Goal: Task Accomplishment & Management: Complete application form

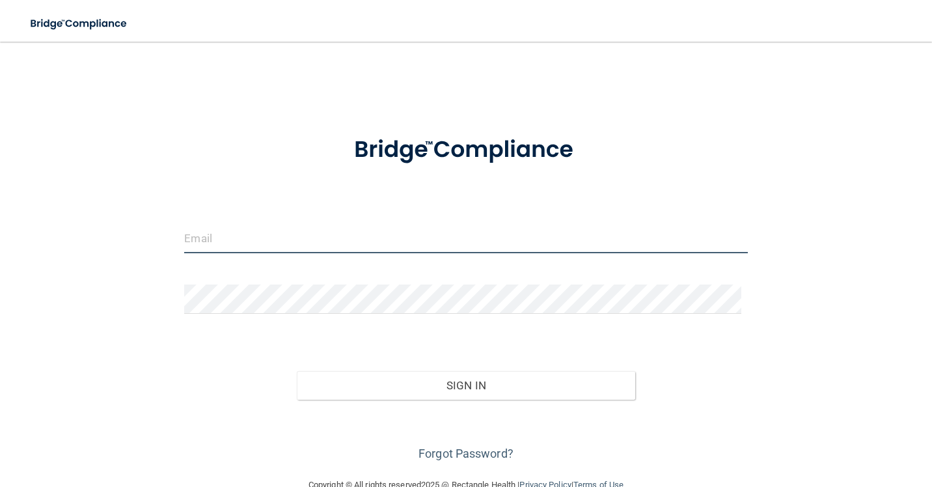
click at [429, 244] on input "email" at bounding box center [465, 238] width 563 height 29
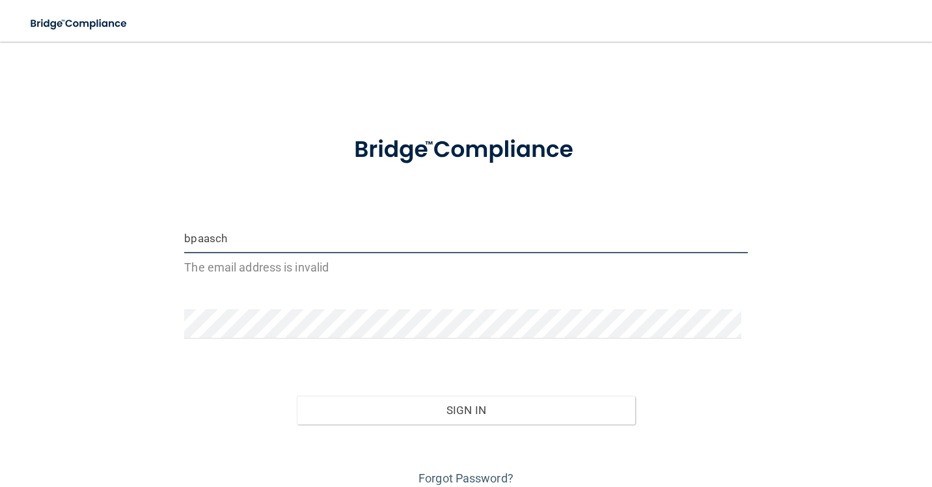
type input "[EMAIL_ADDRESS][DOMAIN_NAME]"
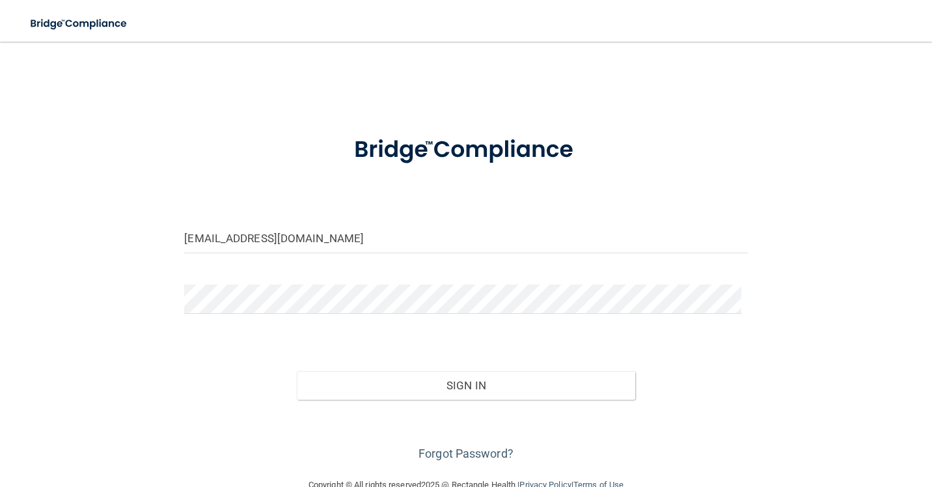
click at [294, 320] on div at bounding box center [465, 303] width 583 height 39
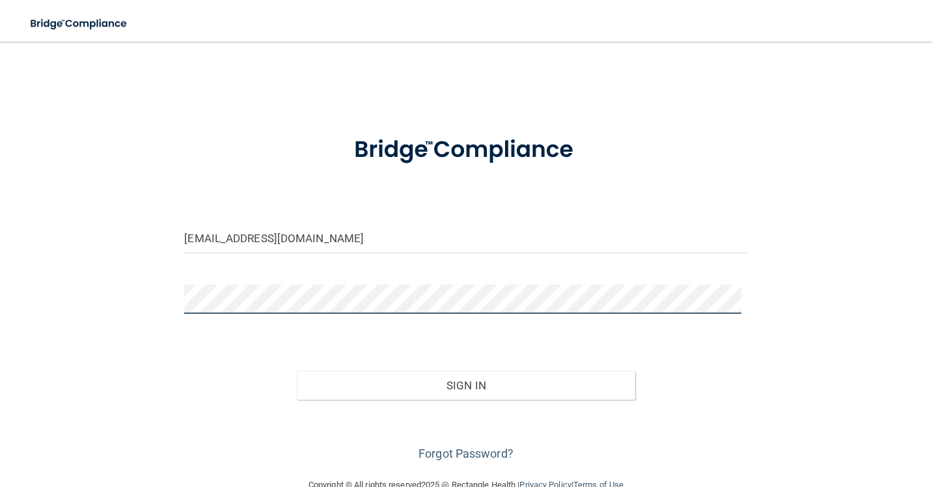
click at [297, 371] on button "Sign In" at bounding box center [466, 385] width 338 height 29
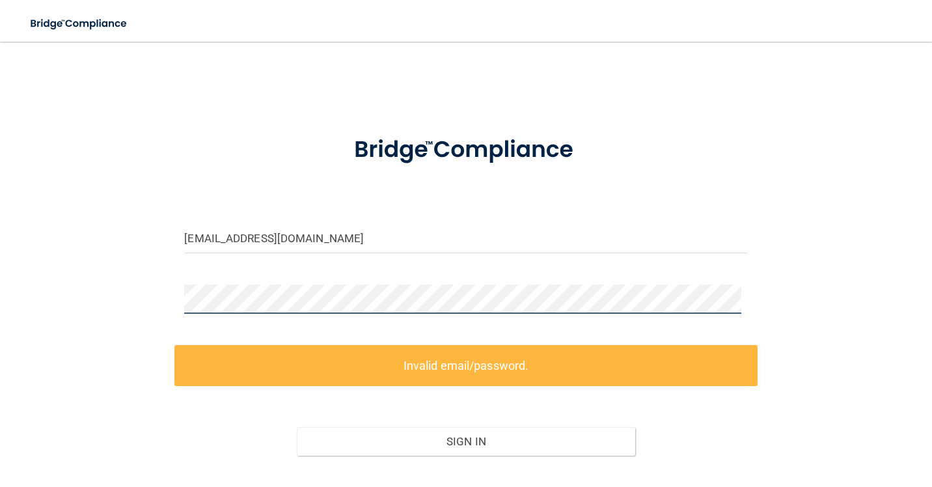
click at [78, 294] on div "bpaasch@eiofs.com Invalid email/password. You don't have permission to access t…" at bounding box center [466, 288] width 880 height 466
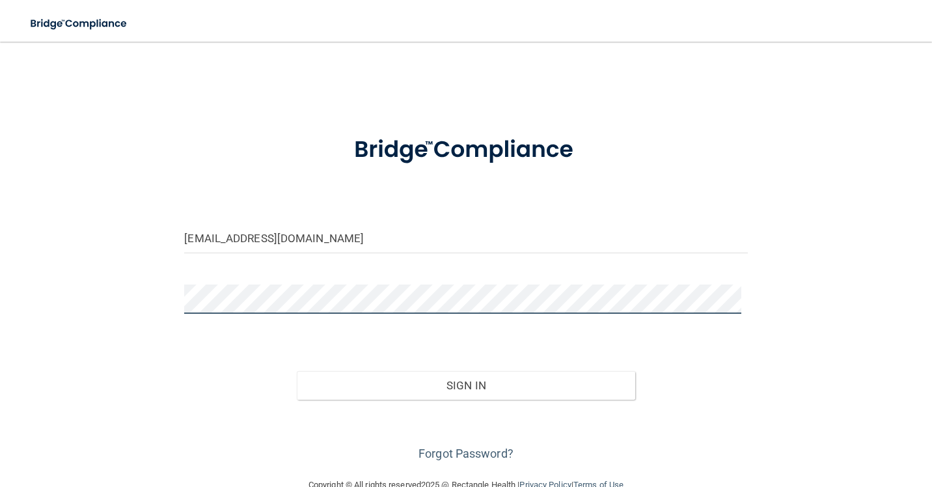
click at [297, 371] on button "Sign In" at bounding box center [466, 385] width 338 height 29
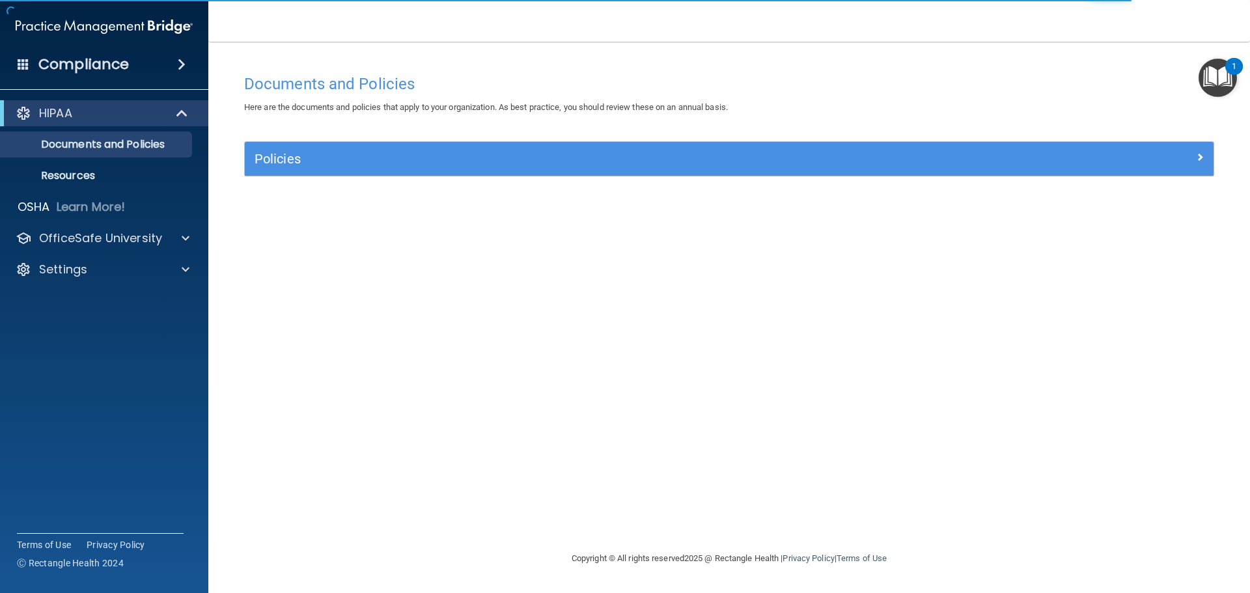
click at [931, 80] on img "Open Resource Center, 1 new notification" at bounding box center [1217, 78] width 38 height 38
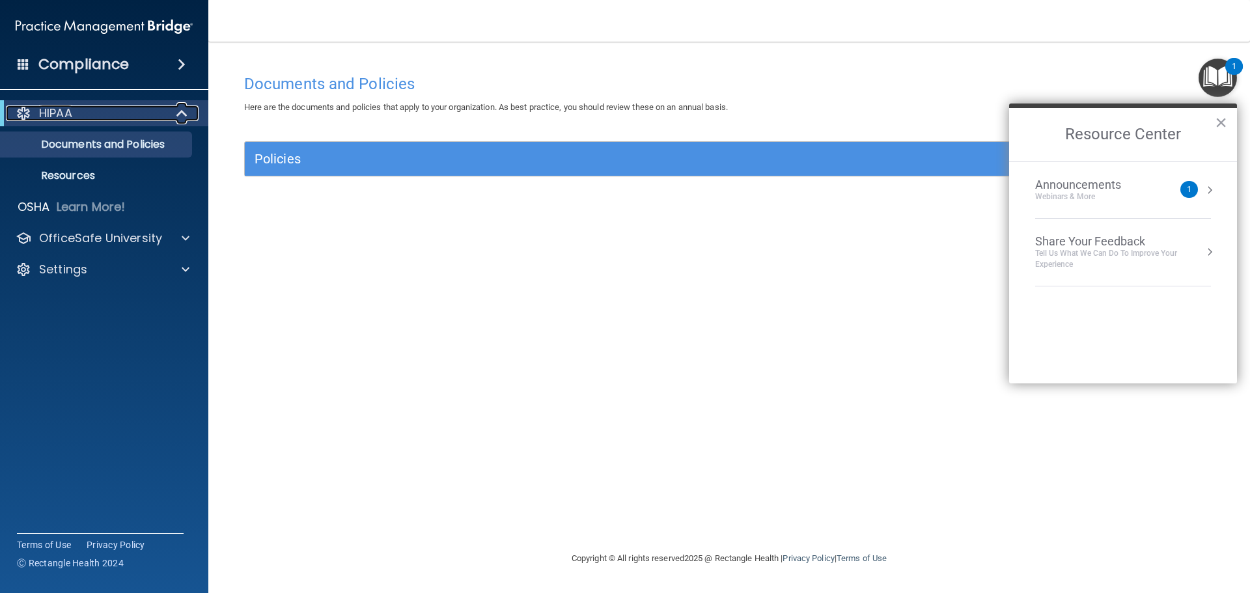
click at [182, 115] on span at bounding box center [183, 113] width 11 height 16
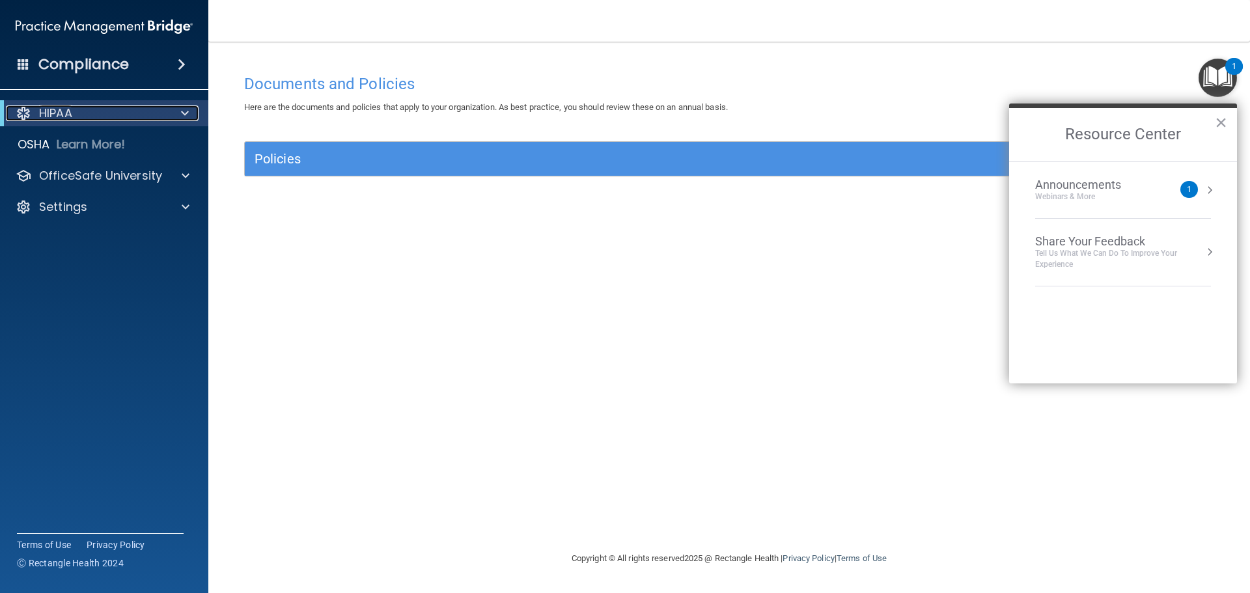
click at [182, 115] on span at bounding box center [185, 113] width 8 height 16
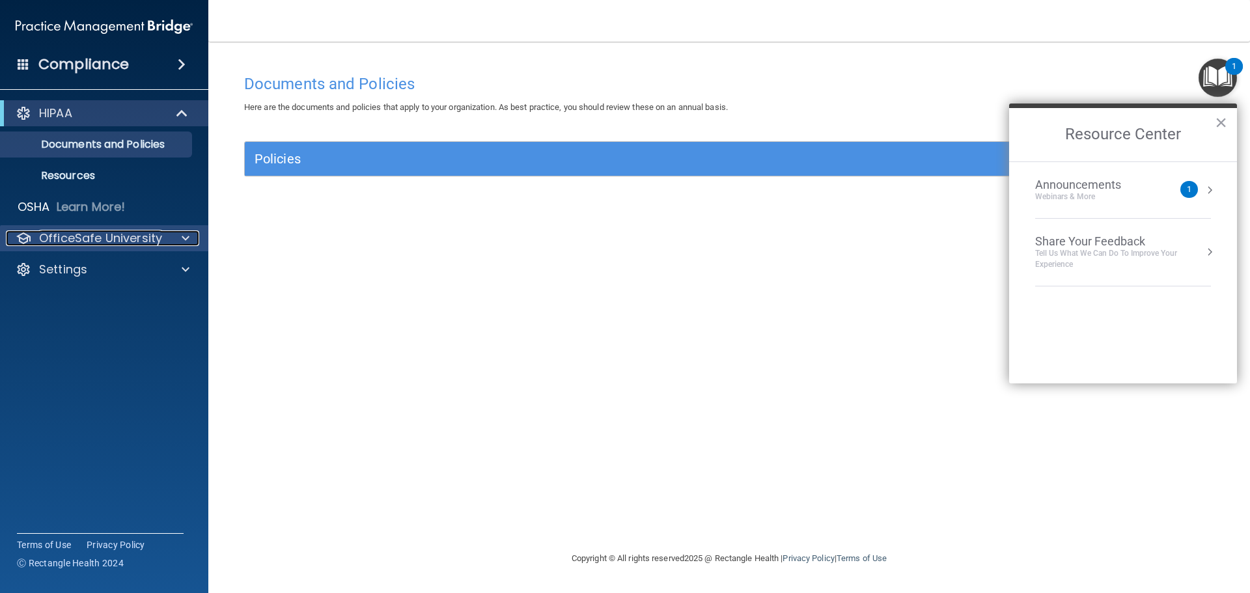
click at [187, 238] on span at bounding box center [186, 238] width 8 height 16
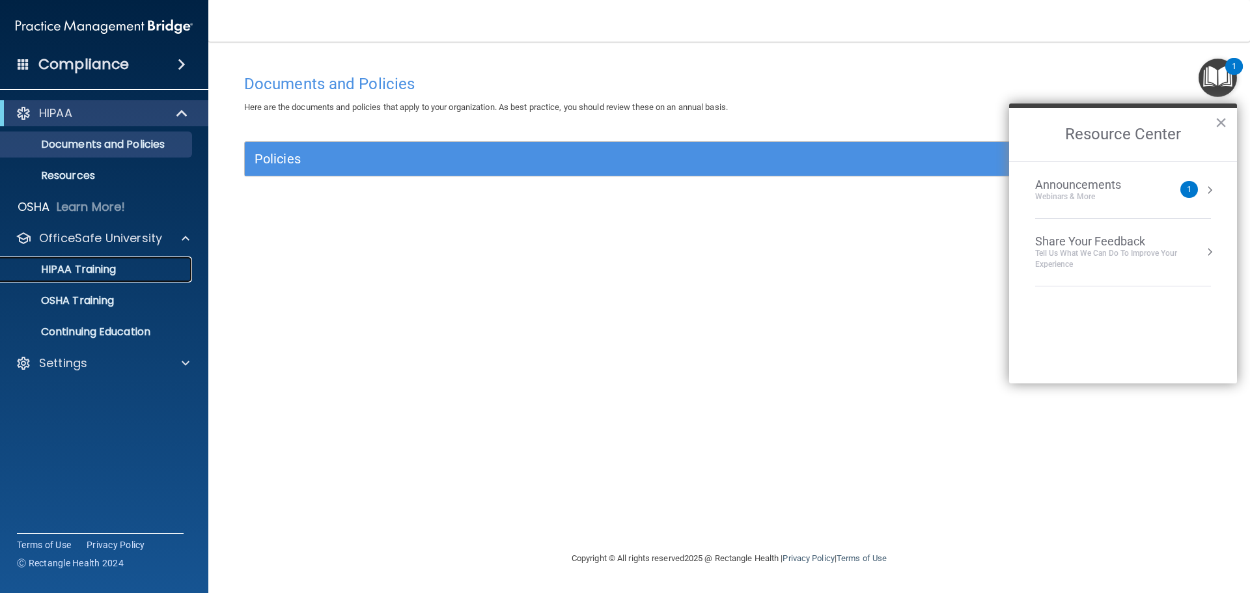
click at [113, 266] on p "HIPAA Training" at bounding box center [61, 269] width 107 height 13
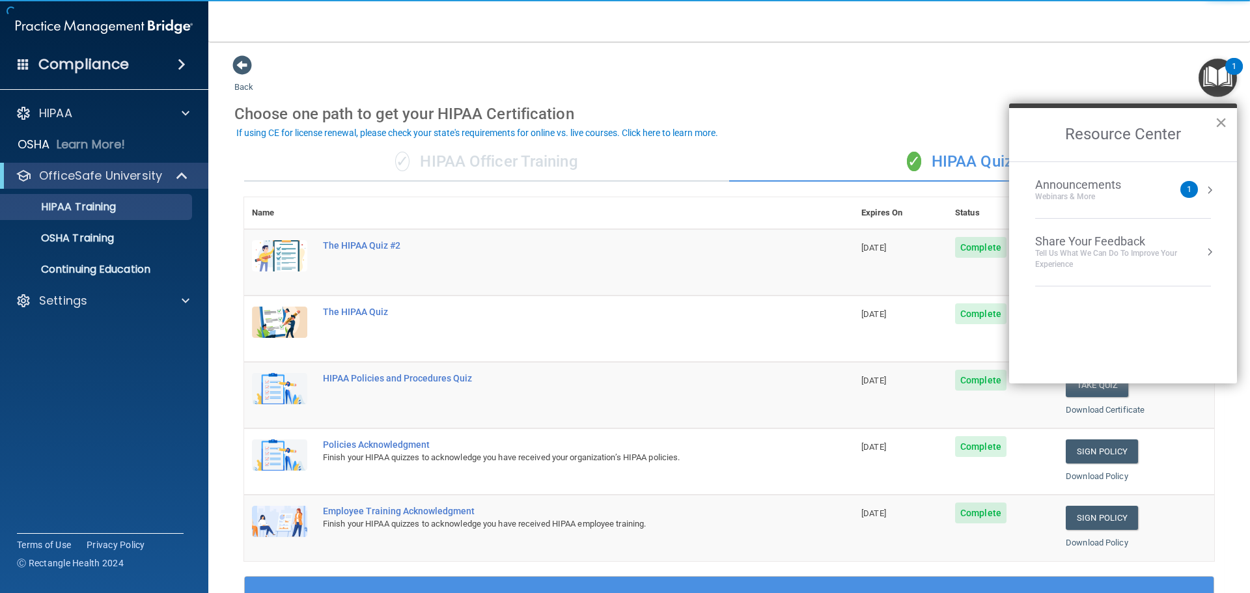
click at [931, 125] on button "×" at bounding box center [1220, 122] width 12 height 21
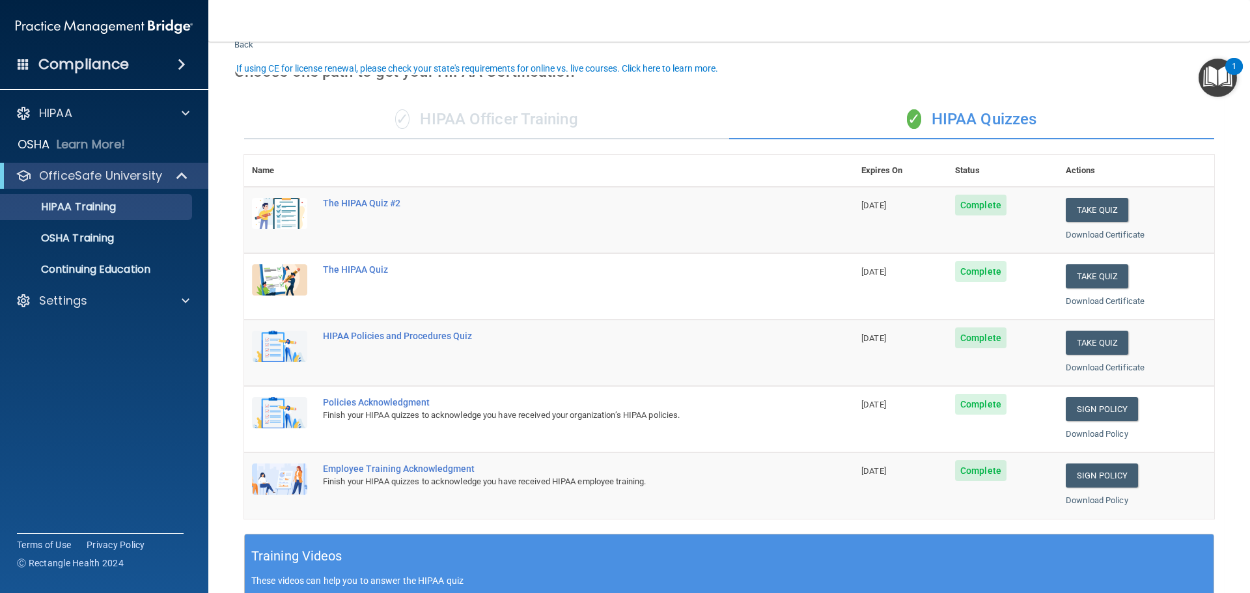
scroll to position [65, 0]
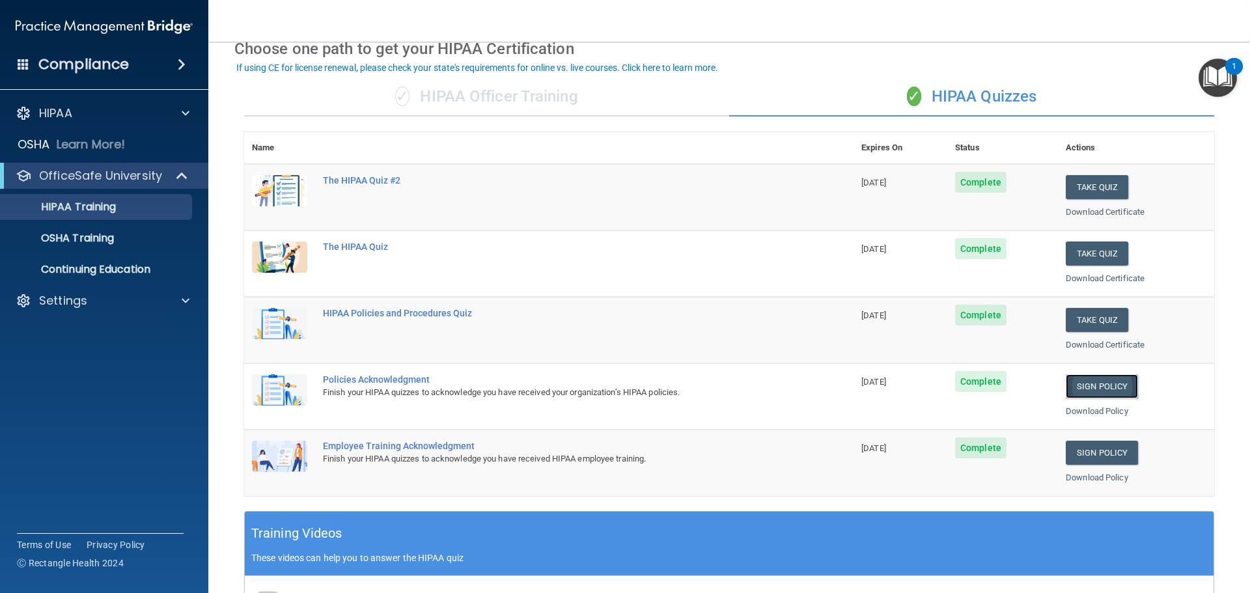
click at [931, 381] on link "Sign Policy" at bounding box center [1101, 386] width 72 height 24
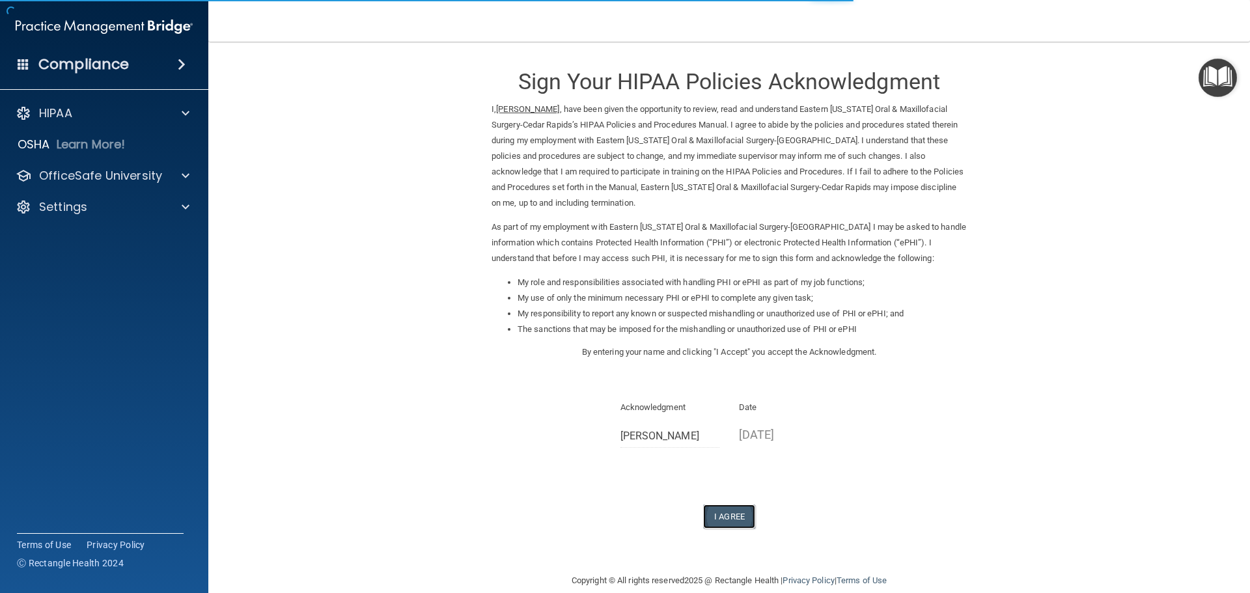
click at [727, 518] on button "I Agree" at bounding box center [729, 516] width 52 height 24
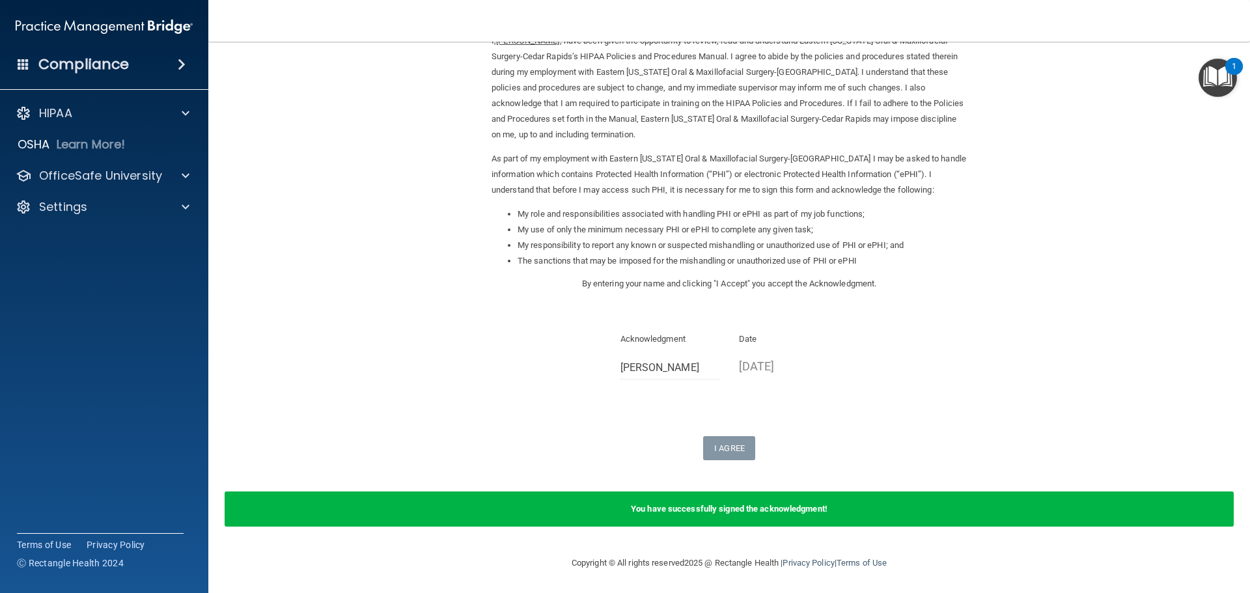
scroll to position [70, 0]
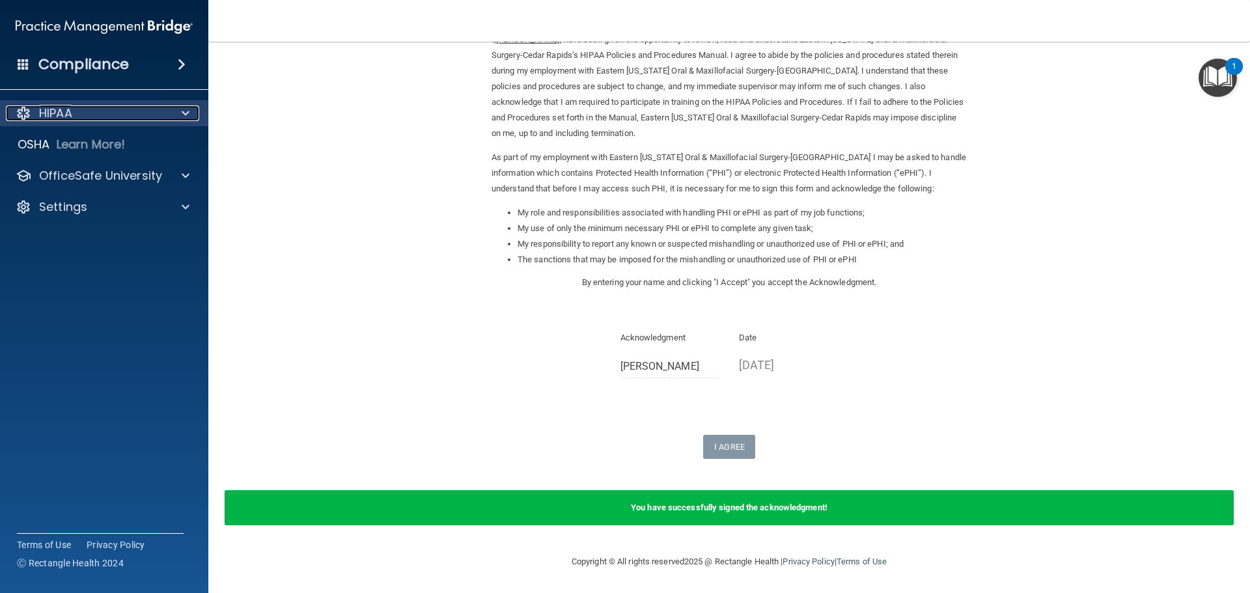
click at [176, 118] on div at bounding box center [183, 113] width 33 height 16
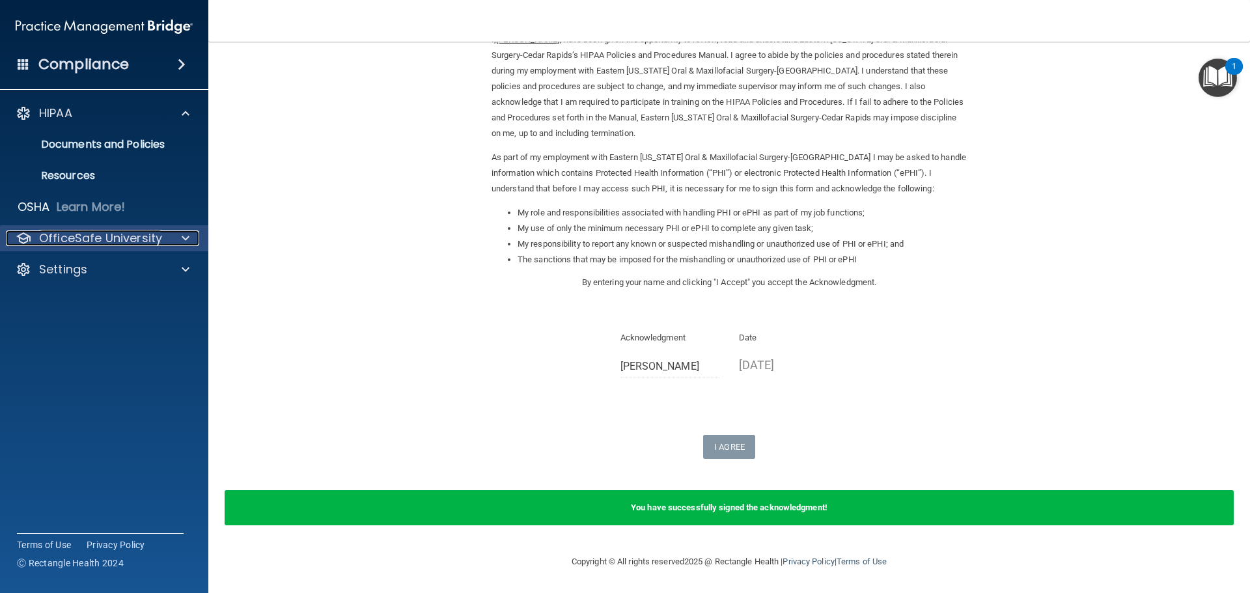
click at [190, 231] on div at bounding box center [183, 238] width 33 height 16
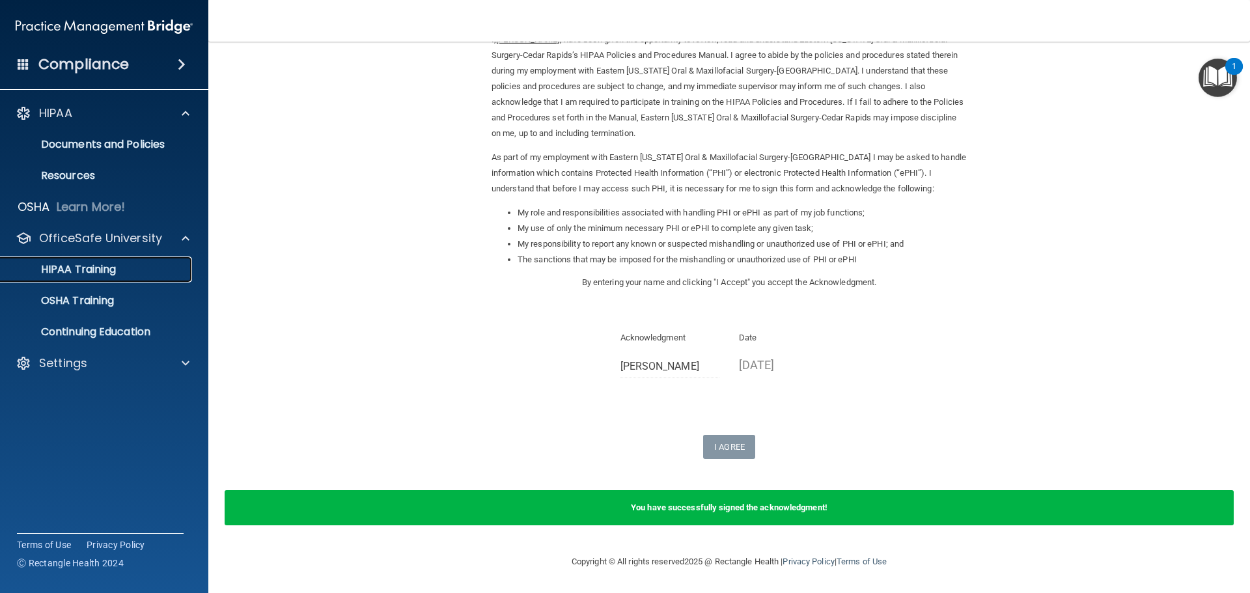
click at [79, 269] on p "HIPAA Training" at bounding box center [61, 269] width 107 height 13
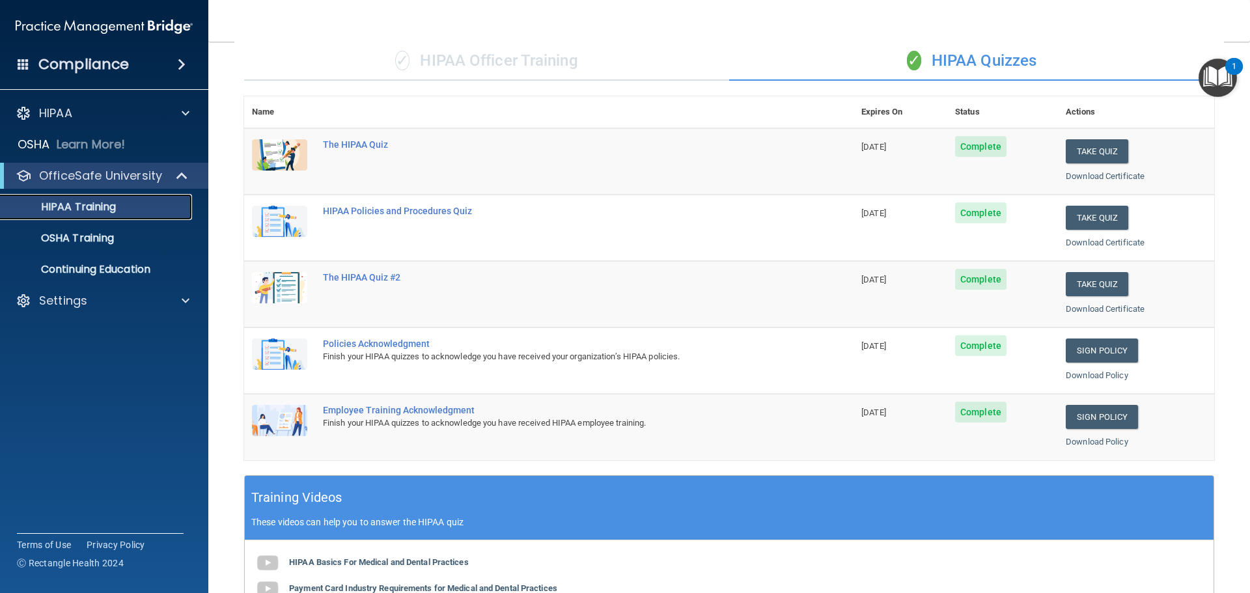
scroll to position [62, 0]
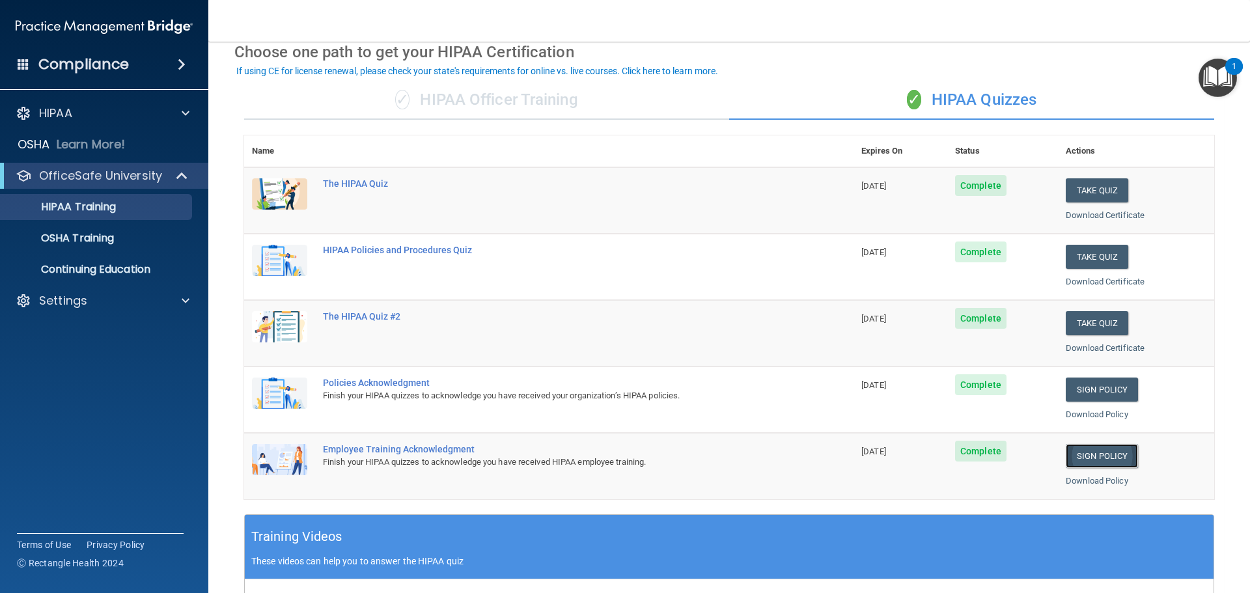
click at [1074, 461] on link "Sign Policy" at bounding box center [1101, 456] width 72 height 24
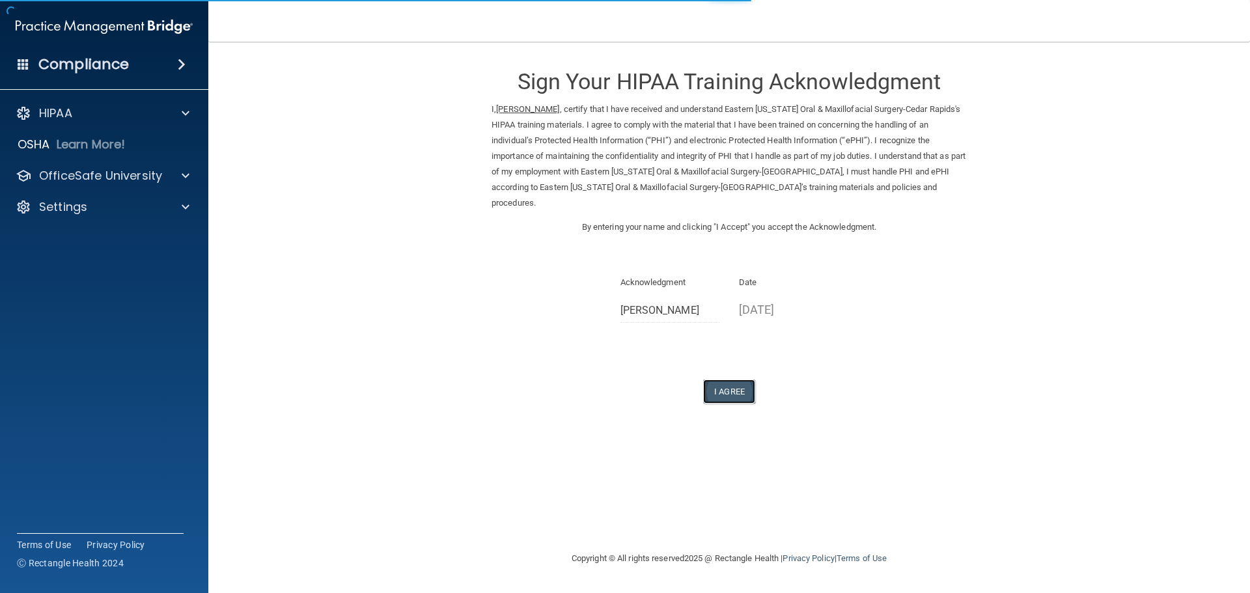
click at [724, 379] on button "I Agree" at bounding box center [729, 391] width 52 height 24
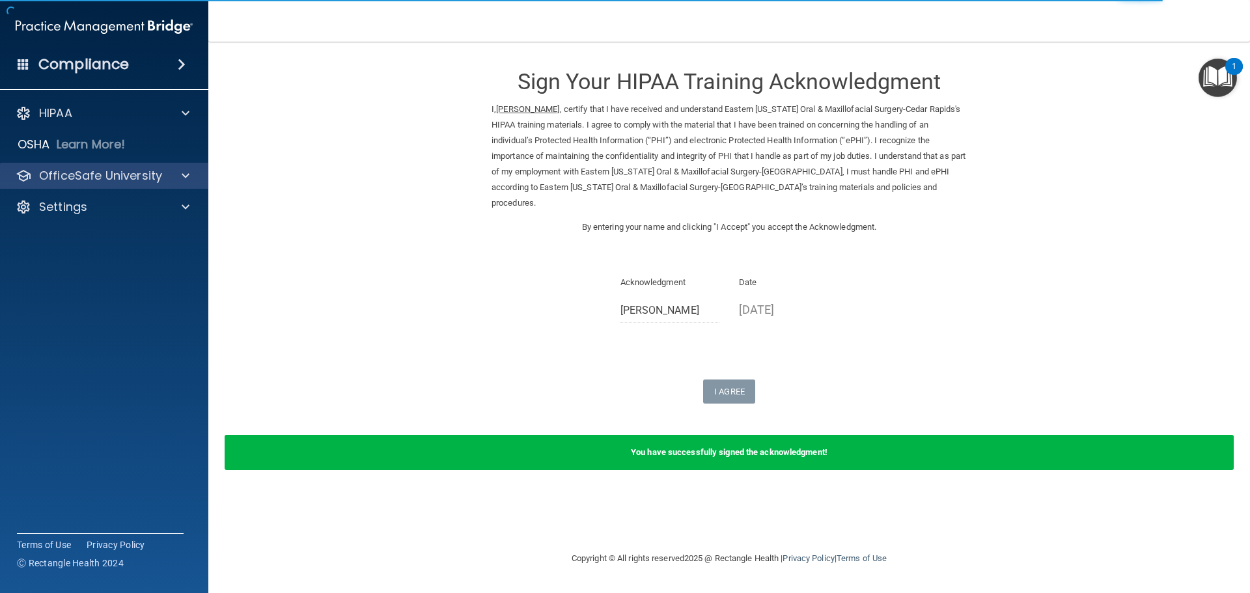
click at [177, 185] on div "OfficeSafe University" at bounding box center [104, 176] width 209 height 26
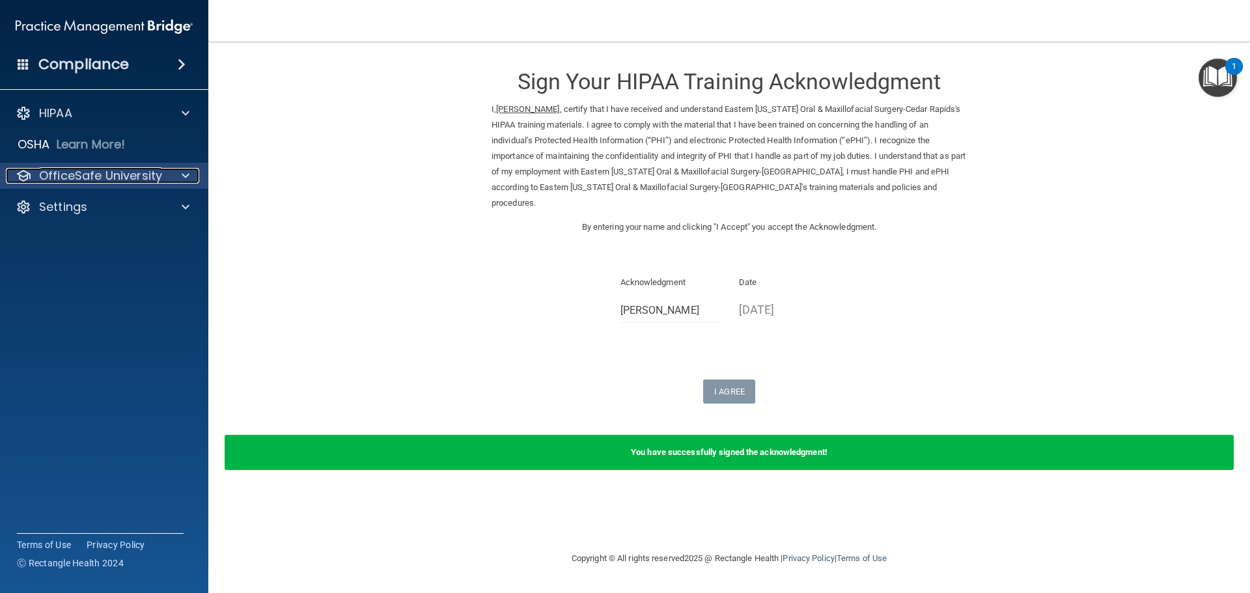
click at [187, 172] on span at bounding box center [186, 176] width 8 height 16
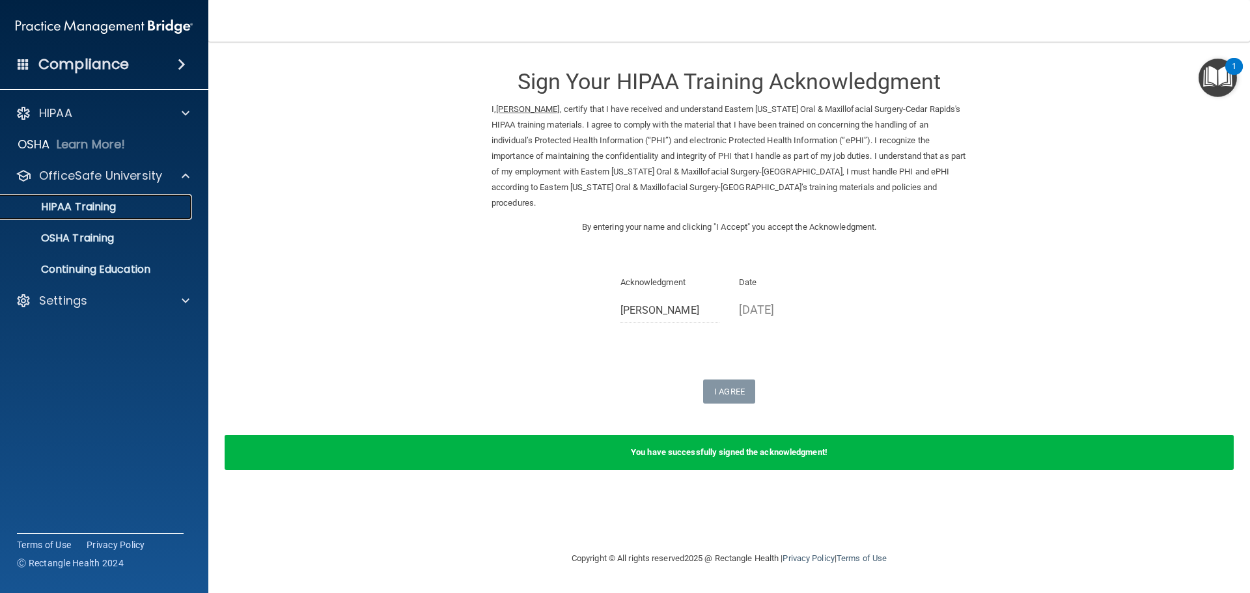
click at [134, 209] on div "HIPAA Training" at bounding box center [97, 206] width 178 height 13
